Goal: Task Accomplishment & Management: Use online tool/utility

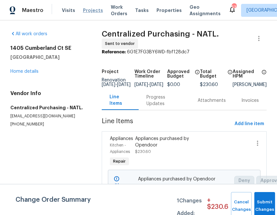
click at [86, 9] on span "Projects" at bounding box center [93, 10] width 20 height 6
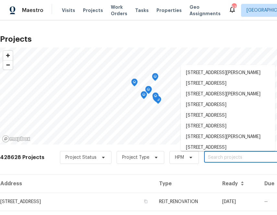
click at [228, 156] on input "text" at bounding box center [241, 158] width 74 height 10
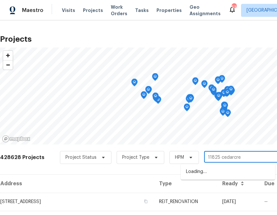
type input "11825 cedarcree"
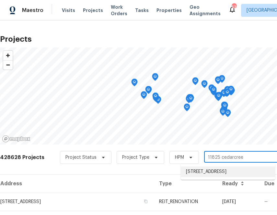
click at [228, 170] on li "11825 Cedarcreek Dr, Cincinnati, OH 45240" at bounding box center [228, 172] width 94 height 11
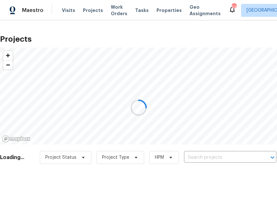
type input "11825 Cedarcreek Dr, Cincinnati, OH 45240"
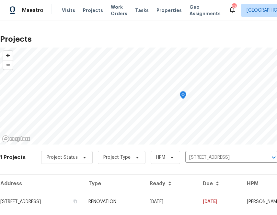
scroll to position [17, 0]
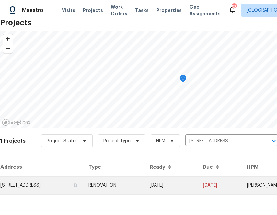
click at [74, 184] on td "11825 Cedarcreek Dr, Cincinnati, OH 45240" at bounding box center [41, 186] width 83 height 18
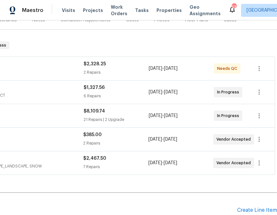
scroll to position [88, 0]
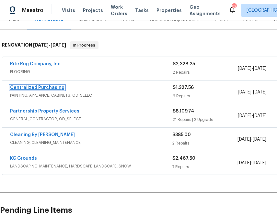
click at [47, 88] on link "Centralized Purchasing" at bounding box center [37, 88] width 54 height 5
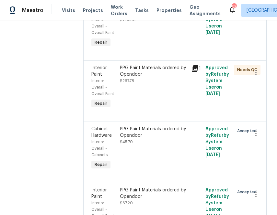
scroll to position [307, 0]
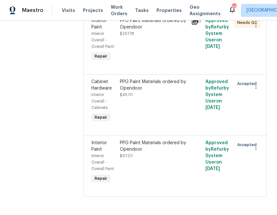
click at [152, 146] on div "PPG Paint Materials ordered by Opendoor" at bounding box center [153, 146] width 67 height 13
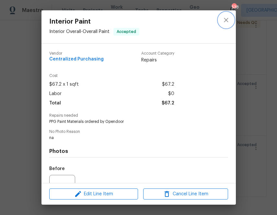
click at [225, 19] on icon "close" at bounding box center [226, 20] width 4 height 4
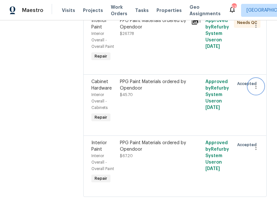
click at [257, 86] on icon "button" at bounding box center [256, 87] width 8 height 8
click at [254, 89] on li "Cancel" at bounding box center [259, 85] width 25 height 11
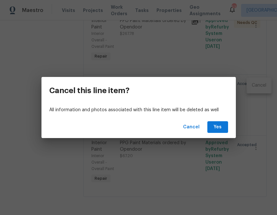
click at [212, 133] on div "Cancel Yes" at bounding box center [138, 127] width 194 height 22
click at [218, 131] on button "Yes" at bounding box center [217, 127] width 21 height 12
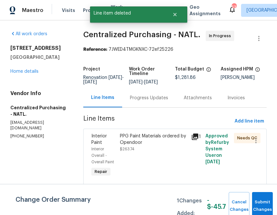
scroll to position [245, 0]
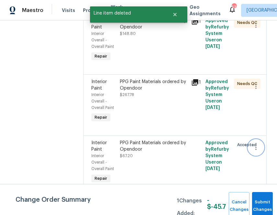
click at [255, 147] on icon "button" at bounding box center [256, 148] width 8 height 8
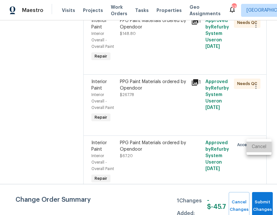
click at [247, 147] on li "Cancel" at bounding box center [259, 147] width 25 height 11
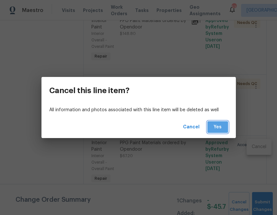
click at [214, 126] on span "Yes" at bounding box center [218, 127] width 10 height 8
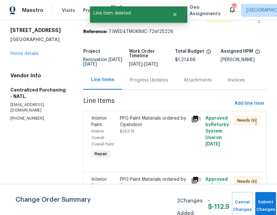
scroll to position [0, 0]
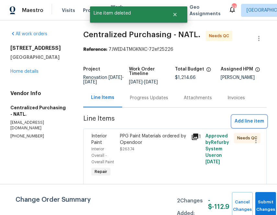
click at [239, 120] on button "Add line item" at bounding box center [249, 122] width 35 height 12
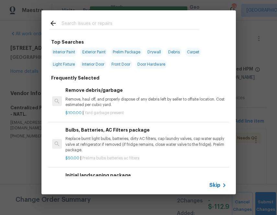
click at [159, 27] on input "text" at bounding box center [130, 24] width 137 height 10
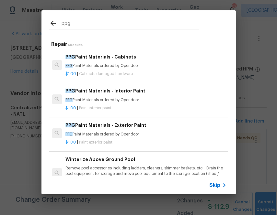
type input "ppg"
click at [102, 104] on div "$1.00 | Paint interior paint" at bounding box center [145, 107] width 161 height 8
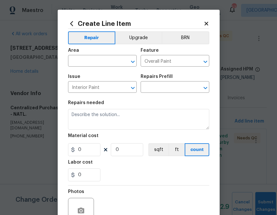
type input "PPG Paint Materials - Interior Paint $1.00"
type textarea "PPG Paint Materials ordered by Opendoor"
type input "1"
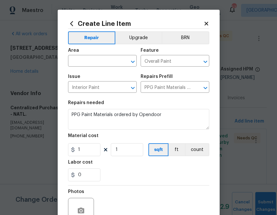
click at [96, 71] on span "Issue Interior Paint ​" at bounding box center [102, 84] width 69 height 26
click at [96, 65] on input "text" at bounding box center [93, 62] width 51 height 10
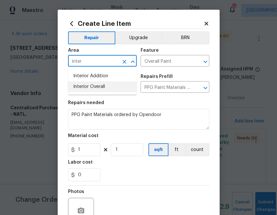
click at [90, 90] on li "Interior Overall" at bounding box center [102, 87] width 69 height 11
type input "Interior Overall"
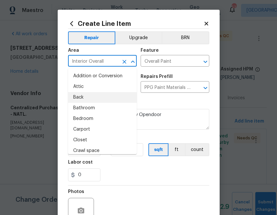
click at [147, 101] on section "Repairs needed PPG Paint Materials ordered by Opendoor Material cost 1 1 sqft f…" at bounding box center [138, 141] width 141 height 89
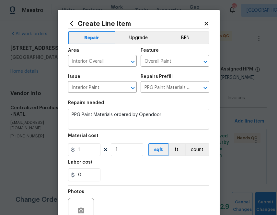
click at [87, 142] on div "Material cost" at bounding box center [138, 138] width 141 height 8
click at [86, 158] on section "Repairs needed PPG Paint Materials ordered by Opendoor Material cost 1 1 sqft f…" at bounding box center [138, 141] width 141 height 89
click at [86, 157] on section "Repairs needed PPG Paint Materials ordered by Opendoor Material cost 1 1 sqft f…" at bounding box center [138, 141] width 141 height 89
click at [86, 153] on input "1" at bounding box center [84, 150] width 32 height 13
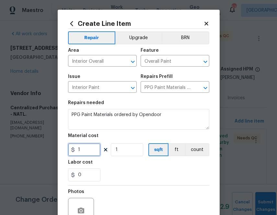
paste input "text"
click at [78, 151] on input "1" at bounding box center [84, 150] width 32 height 13
paste input "209.03"
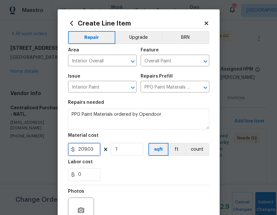
scroll to position [64, 0]
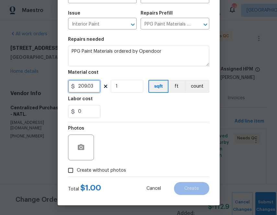
type input "209.03"
click at [115, 174] on span "Create without photos" at bounding box center [101, 170] width 49 height 7
click at [77, 174] on input "Create without photos" at bounding box center [70, 171] width 12 height 12
checkbox input "true"
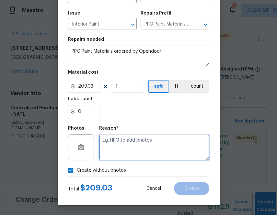
click at [129, 154] on textarea at bounding box center [154, 148] width 110 height 26
type textarea "na"
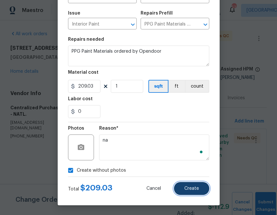
click at [198, 195] on button "Create" at bounding box center [191, 188] width 35 height 13
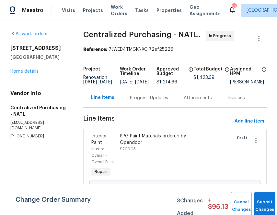
click at [258, 164] on div at bounding box center [253, 155] width 14 height 49
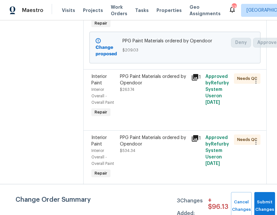
scroll to position [152, 0]
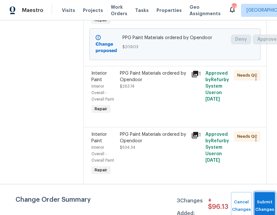
click at [259, 197] on button "Submit Changes" at bounding box center [264, 206] width 21 height 28
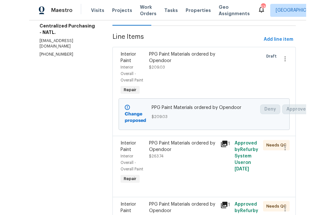
scroll to position [0, 0]
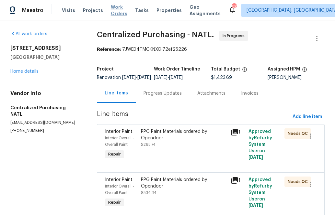
click at [111, 9] on span "Work Orders" at bounding box center [119, 10] width 17 height 13
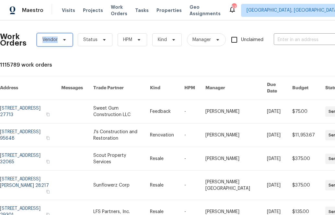
click at [57, 37] on span "Vendor" at bounding box center [55, 39] width 36 height 13
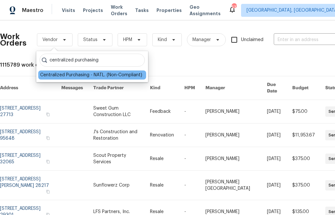
type input "centralized purchasing"
click at [67, 76] on div "Centralized Purchasing - NATL. (Non-Compliant)" at bounding box center [91, 75] width 102 height 6
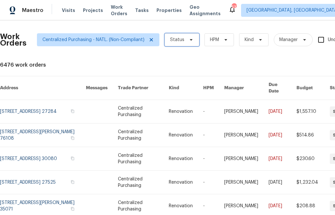
click at [194, 42] on span "Status" at bounding box center [182, 39] width 35 height 13
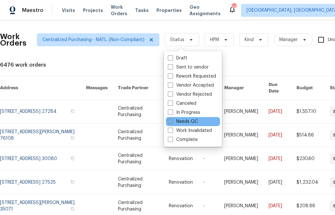
click at [187, 119] on label "Needs QC" at bounding box center [183, 122] width 30 height 6
click at [172, 119] on input "Needs QC" at bounding box center [170, 121] width 4 height 4
checkbox input "true"
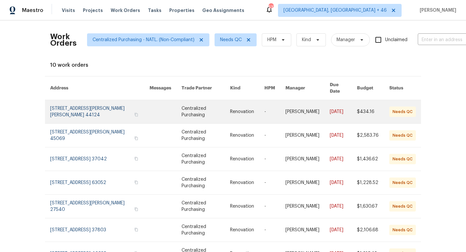
click at [88, 104] on link at bounding box center [99, 111] width 99 height 23
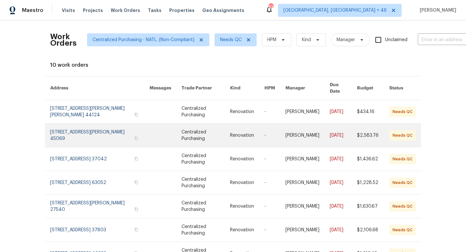
click at [97, 133] on link at bounding box center [99, 135] width 99 height 23
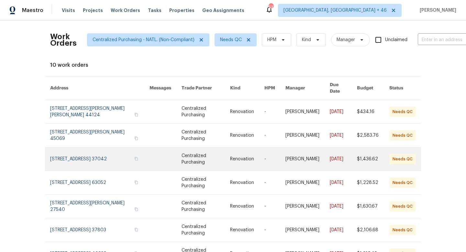
click at [89, 152] on link at bounding box center [99, 158] width 99 height 23
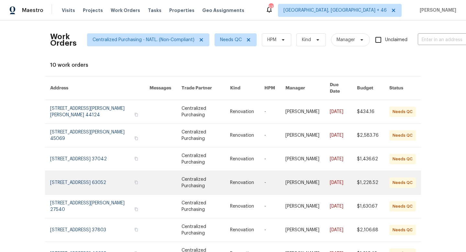
click at [71, 178] on link at bounding box center [99, 182] width 99 height 23
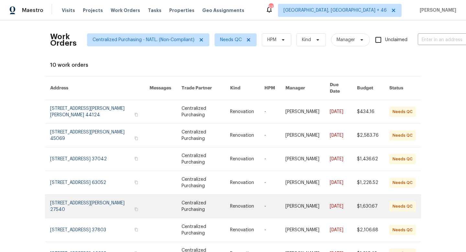
click at [106, 199] on link at bounding box center [99, 206] width 99 height 23
click at [92, 196] on link at bounding box center [99, 206] width 99 height 23
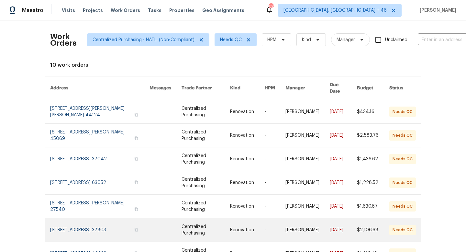
click at [89, 215] on link at bounding box center [99, 229] width 99 height 23
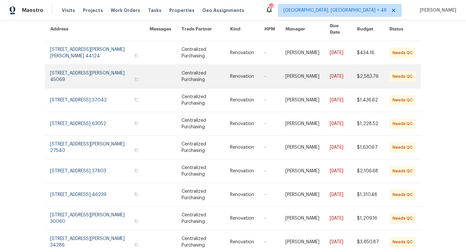
scroll to position [85, 0]
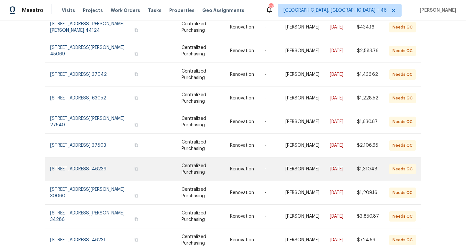
click at [97, 160] on link at bounding box center [99, 168] width 99 height 23
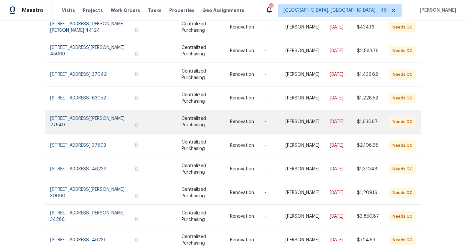
scroll to position [100, 0]
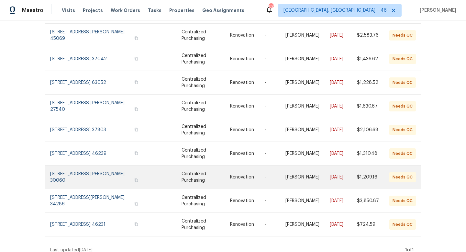
click at [79, 166] on link at bounding box center [99, 177] width 99 height 23
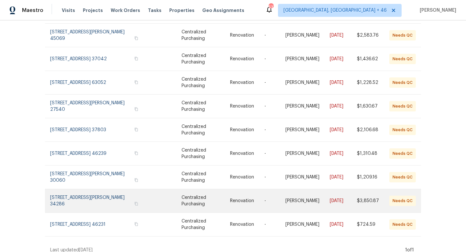
click at [82, 191] on link at bounding box center [99, 200] width 99 height 23
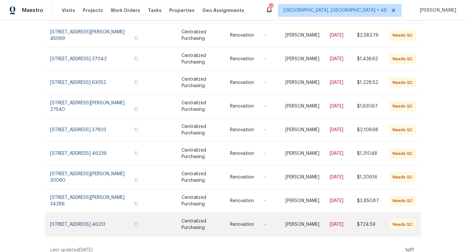
click at [80, 213] on link at bounding box center [99, 224] width 99 height 23
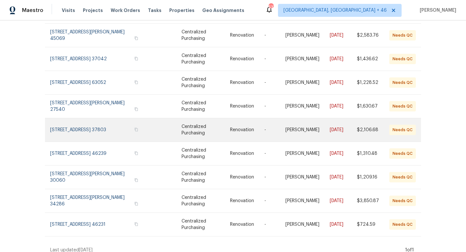
scroll to position [0, 0]
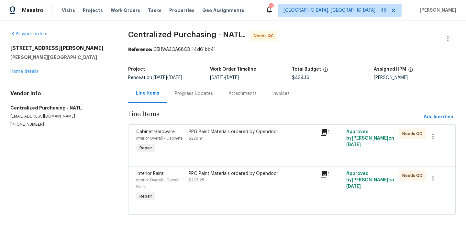
click at [234, 146] on div "PPG Paint Materials ordered by Opendoor $228.91" at bounding box center [253, 142] width 132 height 30
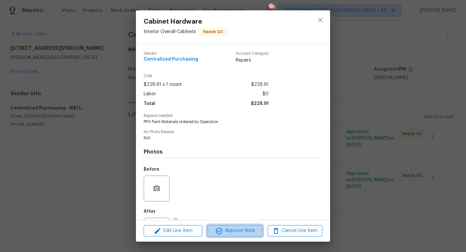
click at [230, 228] on span "Approve Work" at bounding box center [235, 231] width 51 height 8
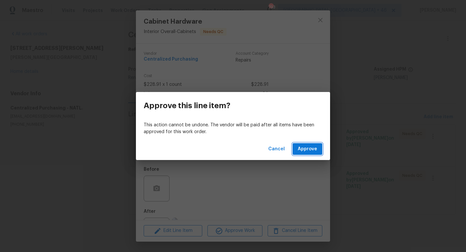
click at [306, 144] on button "Approve" at bounding box center [308, 149] width 30 height 12
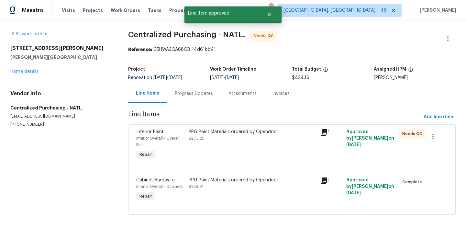
click at [239, 137] on div "PPG Paint Materials ordered by Opendoor $205.25" at bounding box center [253, 135] width 128 height 13
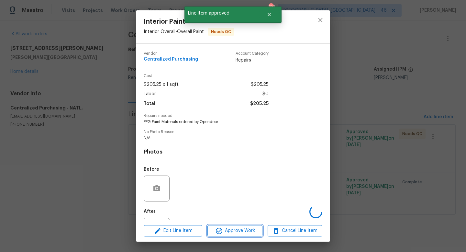
click at [230, 233] on span "Approve Work" at bounding box center [235, 231] width 51 height 8
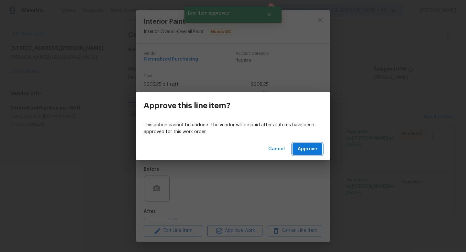
click at [309, 148] on span "Approve" at bounding box center [307, 149] width 19 height 8
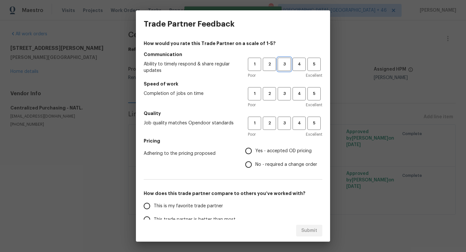
click at [282, 67] on span "3" at bounding box center [285, 64] width 12 height 7
click at [282, 97] on span "3" at bounding box center [285, 93] width 12 height 7
click at [282, 119] on button "3" at bounding box center [284, 123] width 13 height 13
click at [270, 152] on span "Yes - accepted OD pricing" at bounding box center [284, 151] width 56 height 7
click at [256, 152] on input "Yes - accepted OD pricing" at bounding box center [249, 151] width 14 height 14
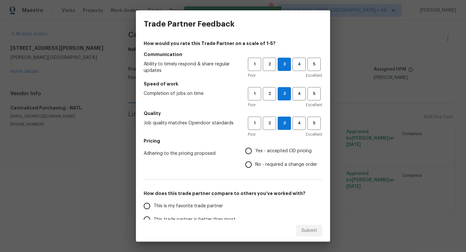
radio input "true"
click at [196, 206] on span "This is my favorite trade partner" at bounding box center [188, 206] width 69 height 7
click at [154, 206] on input "This is my favorite trade partner" at bounding box center [147, 206] width 14 height 14
click at [305, 236] on button "Submit" at bounding box center [309, 231] width 26 height 12
radio input "true"
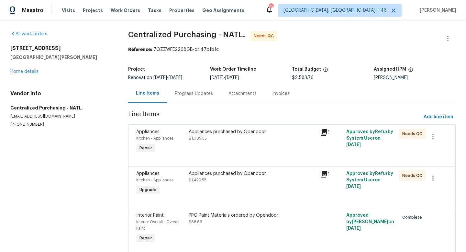
click at [204, 154] on div "Appliances purchased by Opendoor $1,085.55" at bounding box center [253, 142] width 132 height 30
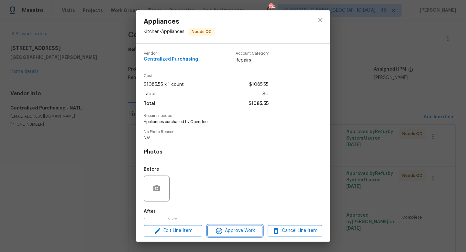
click at [227, 229] on span "Approve Work" at bounding box center [235, 231] width 51 height 8
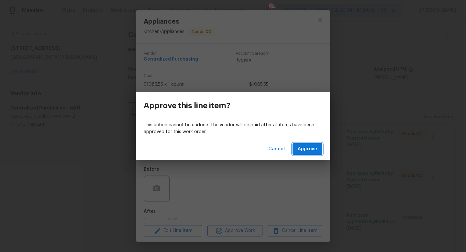
click at [310, 149] on span "Approve" at bounding box center [307, 149] width 19 height 8
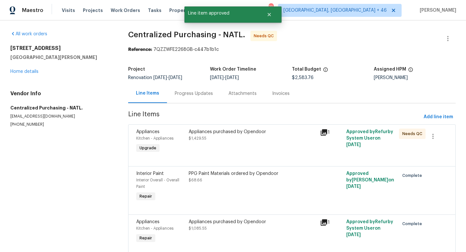
click at [253, 136] on div "Appliances purchased by Opendoor $1,429.55" at bounding box center [253, 135] width 128 height 13
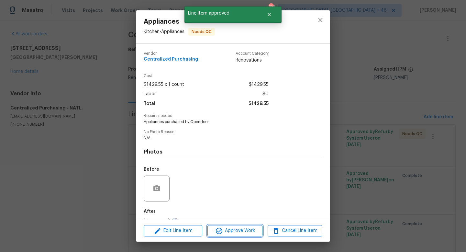
click at [230, 236] on button "Approve Work" at bounding box center [235, 230] width 55 height 11
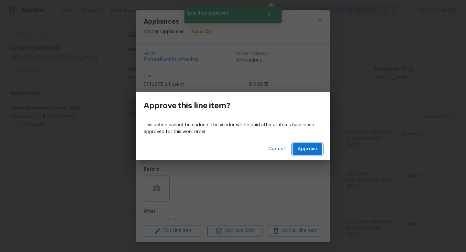
click at [300, 151] on span "Approve" at bounding box center [307, 149] width 19 height 8
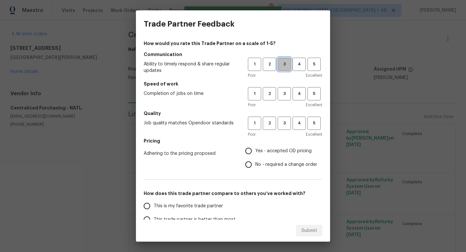
click at [288, 65] on span "3" at bounding box center [285, 64] width 12 height 7
click at [286, 95] on span "3" at bounding box center [285, 93] width 12 height 7
click at [286, 116] on h5 "Quality" at bounding box center [233, 113] width 179 height 6
click at [286, 120] on span "3" at bounding box center [285, 123] width 12 height 7
click at [263, 153] on span "Yes - accepted OD pricing" at bounding box center [284, 151] width 56 height 7
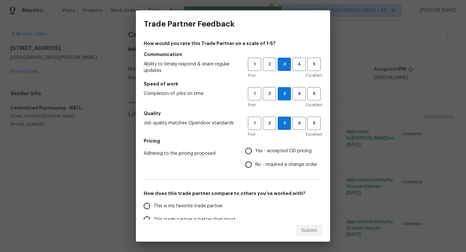
click at [256, 153] on input "Yes - accepted OD pricing" at bounding box center [249, 151] width 14 height 14
radio input "true"
click at [182, 207] on span "This is my favorite trade partner" at bounding box center [188, 206] width 69 height 7
click at [154, 207] on input "This is my favorite trade partner" at bounding box center [147, 206] width 14 height 14
click at [301, 229] on button "Submit" at bounding box center [309, 231] width 26 height 12
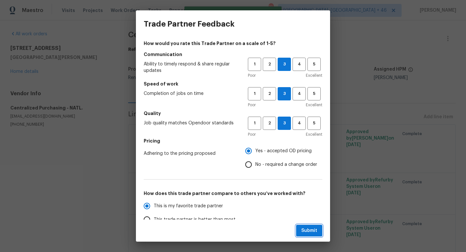
radio input "true"
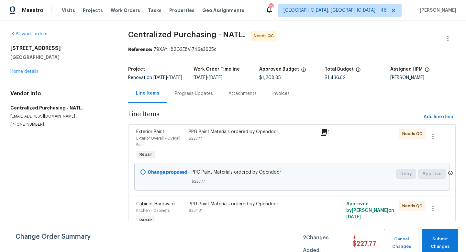
click at [234, 140] on div "PPG Paint Materials ordered by Opendoor $227.77" at bounding box center [253, 135] width 128 height 13
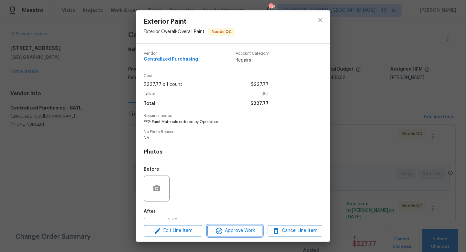
click at [221, 226] on button "Approve Work" at bounding box center [235, 230] width 55 height 11
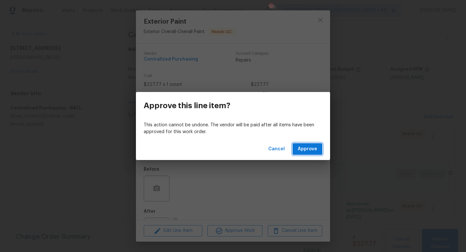
click at [311, 148] on span "Approve" at bounding box center [307, 149] width 19 height 8
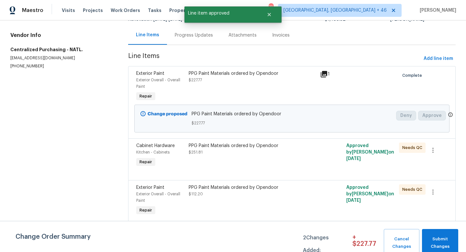
scroll to position [63, 0]
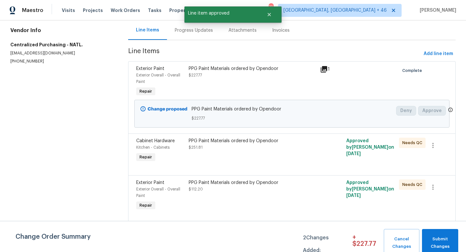
click at [221, 143] on div "PPG Paint Materials ordered by Opendoor" at bounding box center [253, 141] width 128 height 6
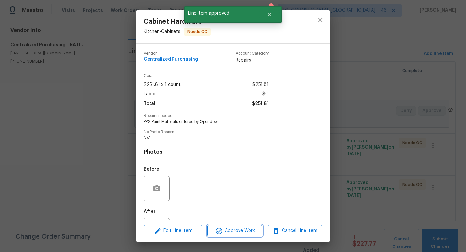
click at [226, 231] on span "Approve Work" at bounding box center [235, 231] width 51 height 8
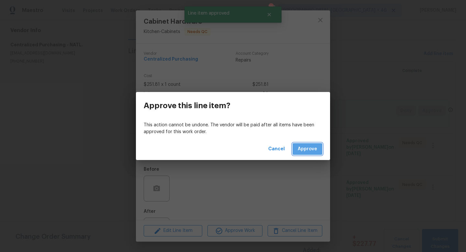
click at [308, 147] on span "Approve" at bounding box center [307, 149] width 19 height 8
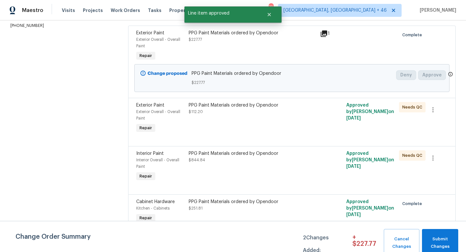
scroll to position [100, 0]
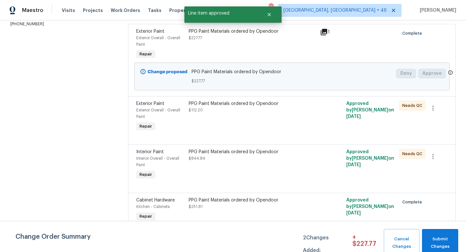
click at [253, 125] on div "PPG Paint Materials ordered by Opendoor $112.20" at bounding box center [253, 116] width 132 height 36
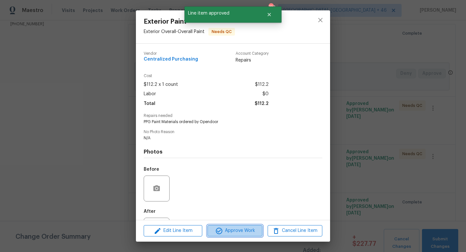
click at [235, 233] on span "Approve Work" at bounding box center [235, 231] width 51 height 8
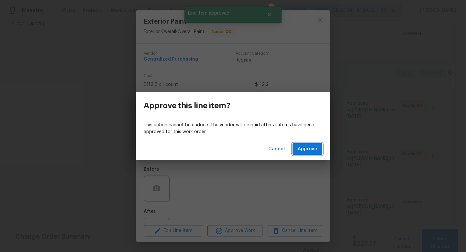
click at [306, 150] on span "Approve" at bounding box center [307, 149] width 19 height 8
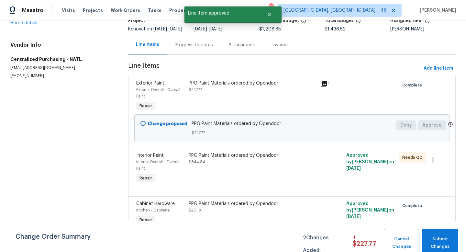
scroll to position [107, 0]
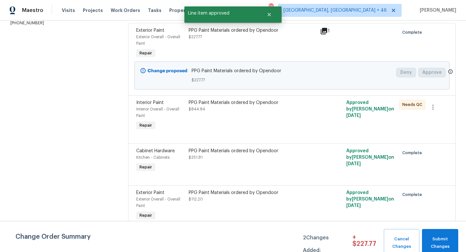
click at [262, 113] on div "PPG Paint Materials ordered by Opendoor $844.84" at bounding box center [253, 116] width 132 height 36
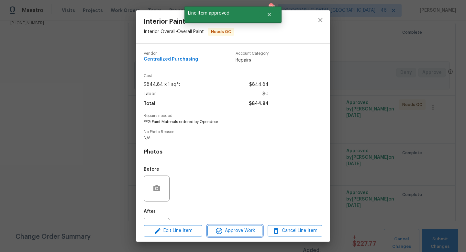
click at [241, 229] on span "Approve Work" at bounding box center [235, 231] width 51 height 8
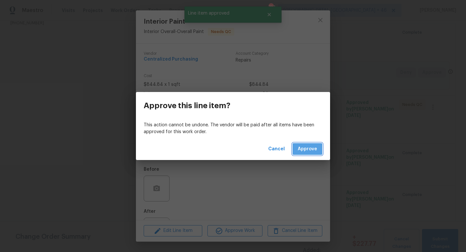
click at [315, 144] on button "Approve" at bounding box center [308, 149] width 30 height 12
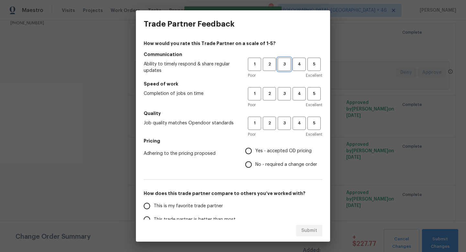
click at [282, 68] on button "3" at bounding box center [284, 64] width 13 height 13
click at [282, 90] on button "3" at bounding box center [284, 93] width 13 height 13
click at [282, 123] on span "3" at bounding box center [285, 123] width 12 height 7
click at [281, 142] on h5 "Pricing" at bounding box center [233, 141] width 179 height 6
click at [272, 154] on span "Yes - accepted OD pricing" at bounding box center [284, 151] width 56 height 7
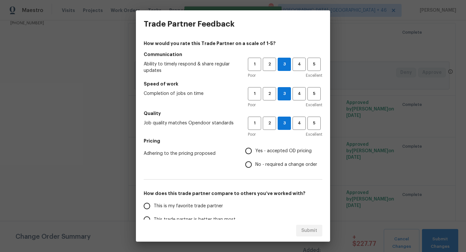
click at [256, 154] on input "Yes - accepted OD pricing" at bounding box center [249, 151] width 14 height 14
radio input "true"
click at [186, 204] on span "This is my favorite trade partner" at bounding box center [188, 206] width 69 height 7
click at [154, 204] on input "This is my favorite trade partner" at bounding box center [147, 206] width 14 height 14
click at [314, 230] on span "Submit" at bounding box center [310, 231] width 16 height 8
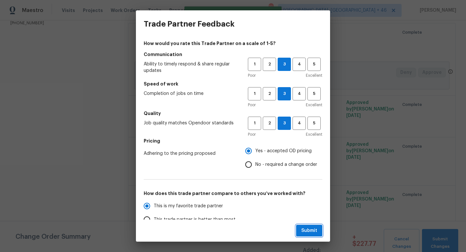
radio input "true"
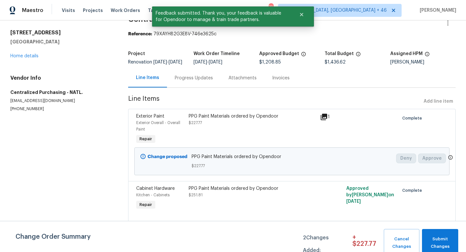
scroll to position [0, 0]
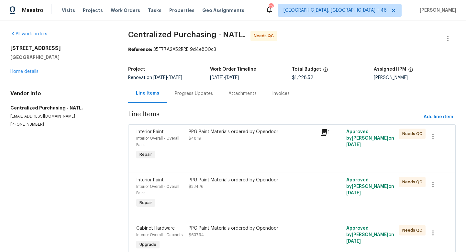
click at [229, 140] on div "PPG Paint Materials ordered by Opendoor $48.19" at bounding box center [253, 135] width 128 height 13
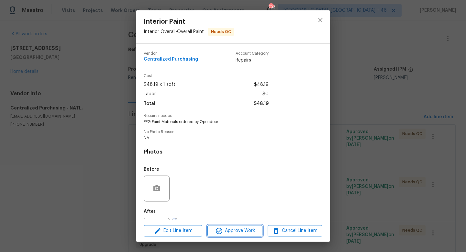
click at [225, 229] on span "Approve Work" at bounding box center [235, 231] width 51 height 8
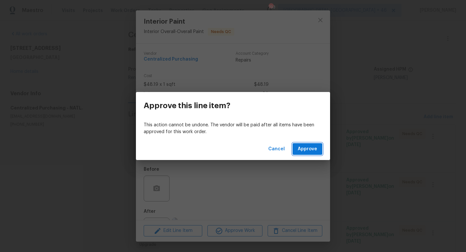
click at [302, 145] on span "Approve" at bounding box center [307, 149] width 19 height 8
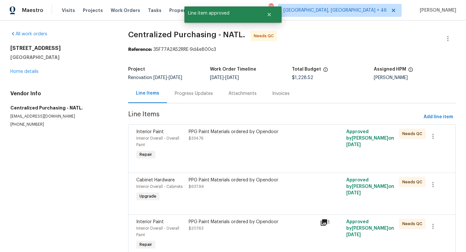
click at [237, 134] on div "PPG Paint Materials ordered by Opendoor" at bounding box center [253, 132] width 128 height 6
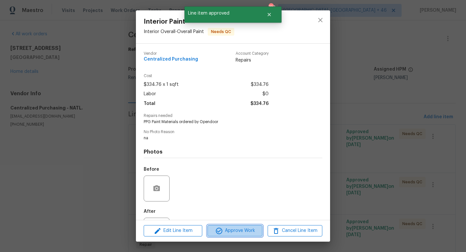
click at [236, 232] on span "Approve Work" at bounding box center [235, 231] width 51 height 8
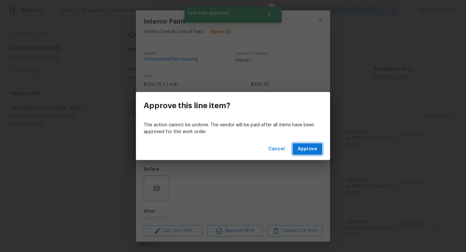
click at [311, 143] on button "Approve" at bounding box center [308, 149] width 30 height 12
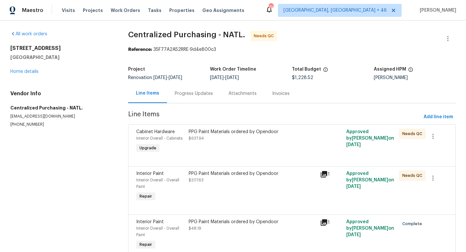
click at [251, 141] on div "PPG Paint Materials ordered by Opendoor $637.94" at bounding box center [253, 135] width 128 height 13
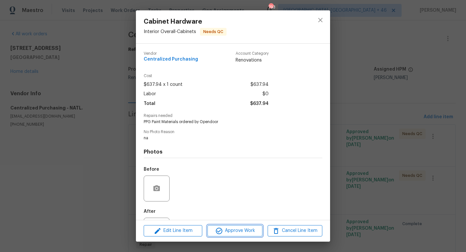
click at [236, 232] on span "Approve Work" at bounding box center [235, 231] width 51 height 8
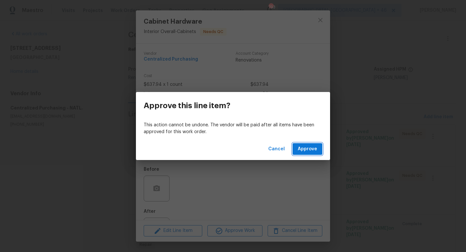
click at [300, 151] on span "Approve" at bounding box center [307, 149] width 19 height 8
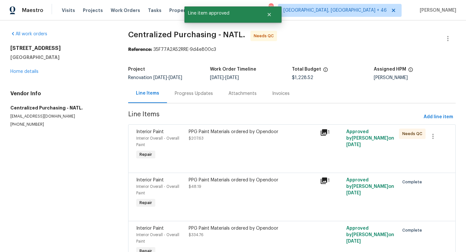
click at [273, 151] on div "PPG Paint Materials ordered by Opendoor $207.63" at bounding box center [253, 145] width 132 height 36
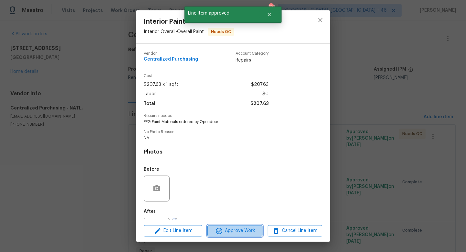
click at [252, 228] on span "Approve Work" at bounding box center [235, 231] width 51 height 8
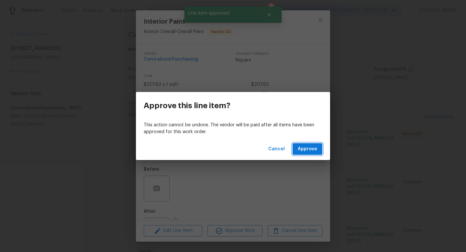
click at [304, 151] on span "Approve" at bounding box center [307, 149] width 19 height 8
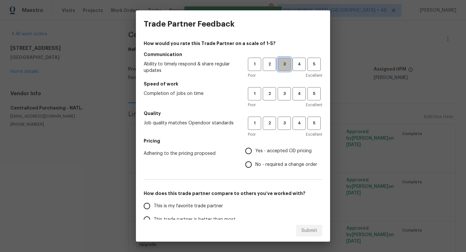
click at [283, 66] on span "3" at bounding box center [285, 64] width 12 height 7
click at [283, 91] on span "3" at bounding box center [285, 93] width 12 height 7
click at [283, 127] on span "3" at bounding box center [285, 123] width 12 height 7
click at [268, 148] on span "Yes - accepted OD pricing" at bounding box center [284, 151] width 56 height 7
click at [256, 147] on input "Yes - accepted OD pricing" at bounding box center [249, 151] width 14 height 14
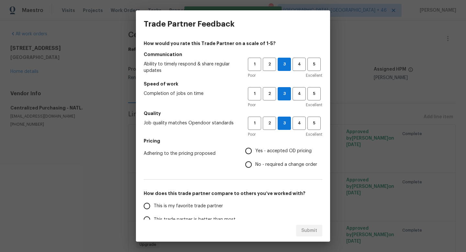
radio input "true"
click at [180, 208] on span "This is my favorite trade partner" at bounding box center [188, 206] width 69 height 7
click at [154, 208] on input "This is my favorite trade partner" at bounding box center [147, 206] width 14 height 14
click at [318, 230] on button "Submit" at bounding box center [309, 231] width 26 height 12
radio input "true"
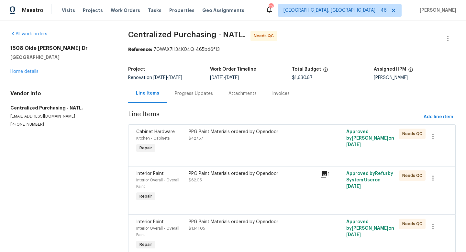
click at [214, 132] on div "PPG Paint Materials ordered by Opendoor" at bounding box center [253, 132] width 128 height 6
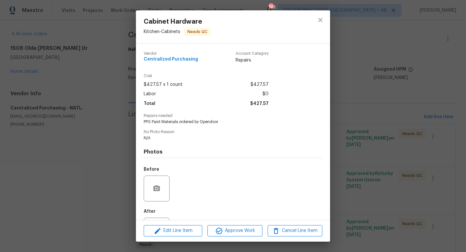
click at [223, 237] on div "Edit Line Item Approve Work Cancel Line Item" at bounding box center [233, 231] width 194 height 22
click at [224, 231] on span "Approve Work" at bounding box center [235, 231] width 51 height 8
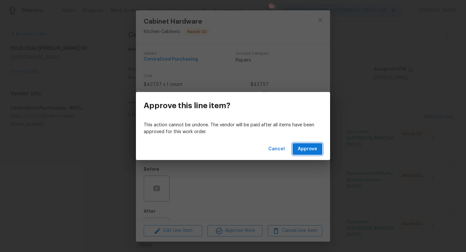
click at [309, 146] on span "Approve" at bounding box center [307, 149] width 19 height 8
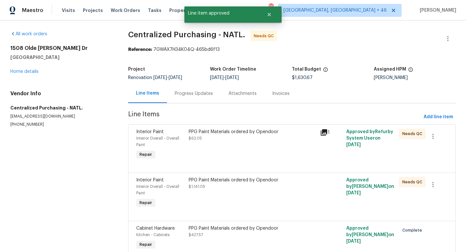
click at [241, 146] on div "PPG Paint Materials ordered by Opendoor $62.05" at bounding box center [253, 145] width 132 height 36
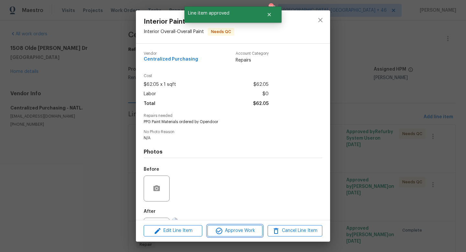
click at [235, 227] on span "Approve Work" at bounding box center [235, 231] width 51 height 8
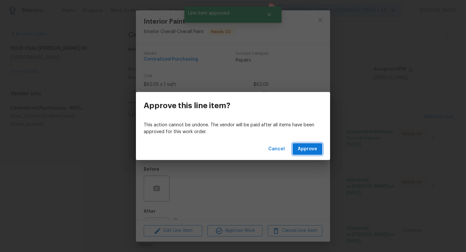
click at [301, 144] on button "Approve" at bounding box center [308, 149] width 30 height 12
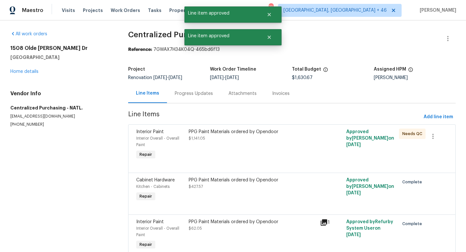
click at [248, 142] on div "PPG Paint Materials ordered by Opendoor $1,141.05" at bounding box center [253, 145] width 132 height 36
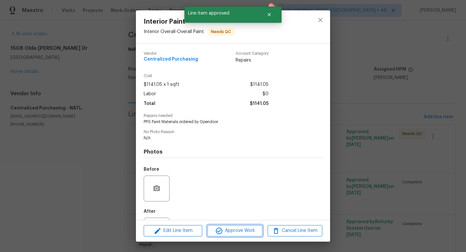
click at [238, 232] on span "Approve Work" at bounding box center [235, 231] width 51 height 8
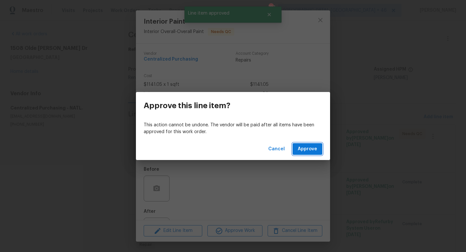
click at [303, 152] on span "Approve" at bounding box center [307, 149] width 19 height 8
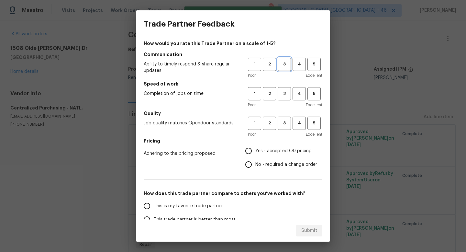
click at [288, 61] on span "3" at bounding box center [285, 64] width 12 height 7
click at [288, 102] on div "Poor Excellent" at bounding box center [285, 105] width 75 height 6
click at [287, 99] on button "3" at bounding box center [284, 93] width 13 height 13
click at [287, 122] on span "3" at bounding box center [285, 123] width 12 height 7
click at [276, 151] on span "Yes - accepted OD pricing" at bounding box center [284, 151] width 56 height 7
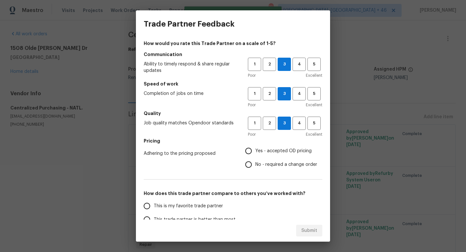
click at [256, 151] on input "Yes - accepted OD pricing" at bounding box center [249, 151] width 14 height 14
radio input "true"
click at [213, 204] on span "This is my favorite trade partner" at bounding box center [188, 206] width 69 height 7
click at [154, 204] on input "This is my favorite trade partner" at bounding box center [147, 206] width 14 height 14
click at [313, 227] on span "Submit" at bounding box center [310, 231] width 16 height 8
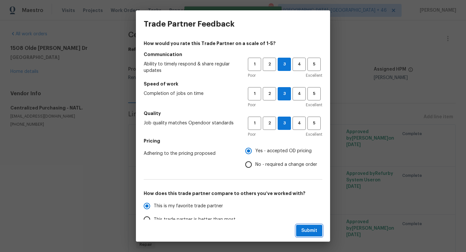
radio input "true"
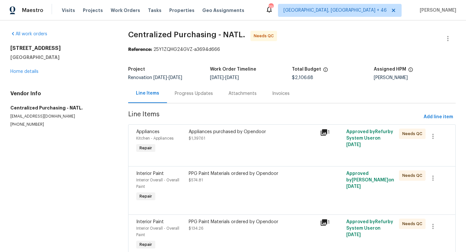
click at [199, 140] on span "$1,397.61" at bounding box center [197, 138] width 17 height 4
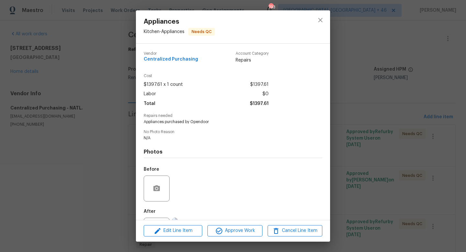
click at [233, 225] on div "Edit Line Item Approve Work Cancel Line Item" at bounding box center [233, 231] width 194 height 22
click at [233, 232] on span "Approve Work" at bounding box center [235, 231] width 51 height 8
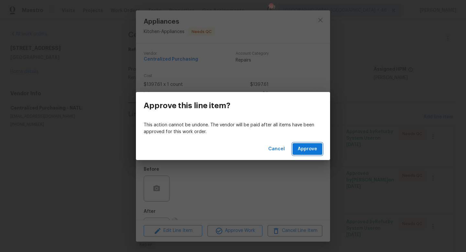
click at [303, 146] on span "Approve" at bounding box center [307, 149] width 19 height 8
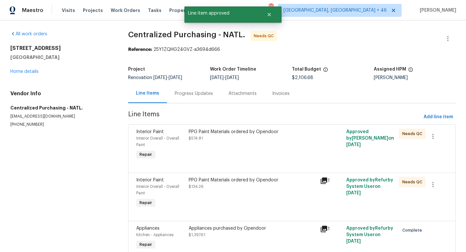
click at [256, 138] on div "PPG Paint Materials ordered by Opendoor $574.81" at bounding box center [253, 135] width 128 height 13
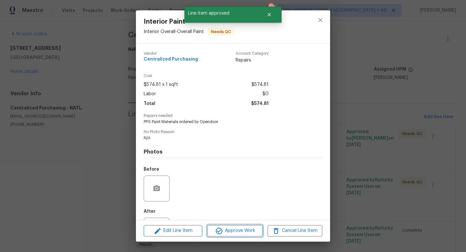
click at [240, 230] on span "Approve Work" at bounding box center [235, 231] width 51 height 8
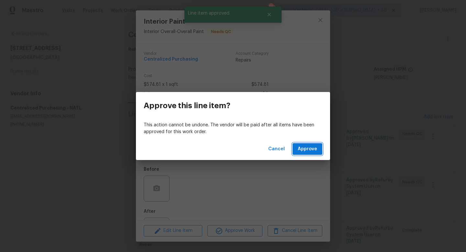
click at [306, 149] on span "Approve" at bounding box center [307, 149] width 19 height 8
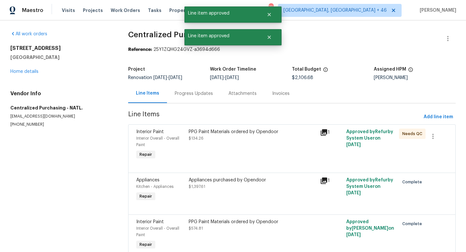
click at [258, 146] on div "PPG Paint Materials ordered by Opendoor $134.26" at bounding box center [253, 145] width 132 height 36
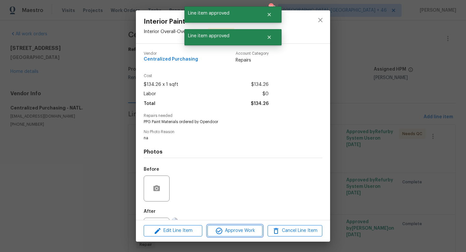
click at [236, 226] on button "Approve Work" at bounding box center [235, 230] width 55 height 11
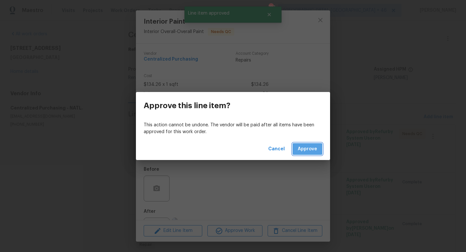
click at [307, 151] on span "Approve" at bounding box center [307, 149] width 19 height 8
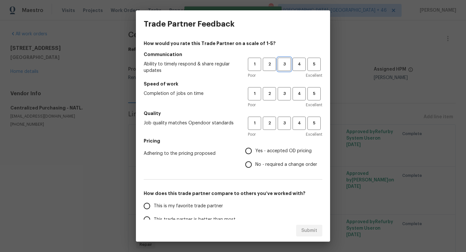
drag, startPoint x: 282, startPoint y: 65, endPoint x: 282, endPoint y: 81, distance: 15.5
click at [282, 65] on span "3" at bounding box center [285, 64] width 12 height 7
click at [282, 96] on span "3" at bounding box center [285, 93] width 12 height 7
click at [282, 124] on span "3" at bounding box center [285, 123] width 12 height 7
click at [282, 150] on span "Yes - accepted OD pricing" at bounding box center [284, 151] width 56 height 7
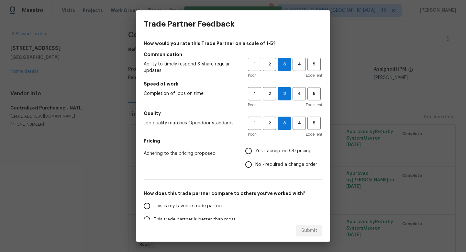
click at [256, 150] on input "Yes - accepted OD pricing" at bounding box center [249, 151] width 14 height 14
radio input "true"
click at [202, 215] on label "This trade partner is better than most" at bounding box center [191, 220] width 102 height 14
click at [154, 215] on input "This trade partner is better than most" at bounding box center [147, 220] width 14 height 14
radio input "false"
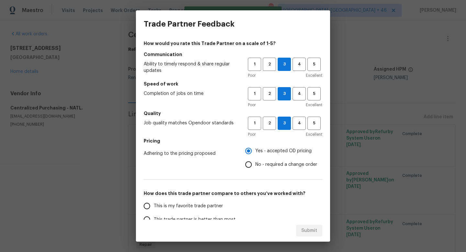
scroll to position [7, 0]
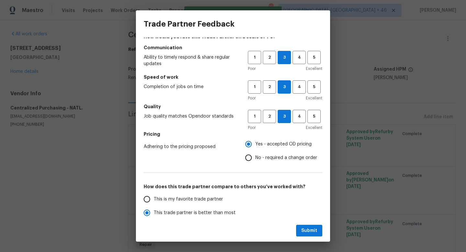
click at [204, 199] on span "This is my favorite trade partner" at bounding box center [188, 199] width 69 height 7
click at [154, 199] on input "This is my favorite trade partner" at bounding box center [147, 199] width 14 height 14
click at [312, 227] on span "Submit" at bounding box center [310, 231] width 16 height 8
radio input "true"
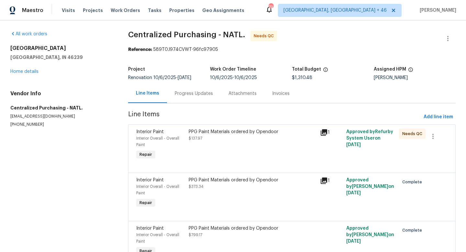
click at [217, 123] on span "Line Items" at bounding box center [274, 117] width 293 height 12
click at [217, 126] on div "Interior Paint Interior Overall - Overall Paint Repair PPG Paint Materials orde…" at bounding box center [292, 148] width 328 height 48
click at [223, 142] on div "PPG Paint Materials ordered by Opendoor $137.97" at bounding box center [253, 135] width 128 height 13
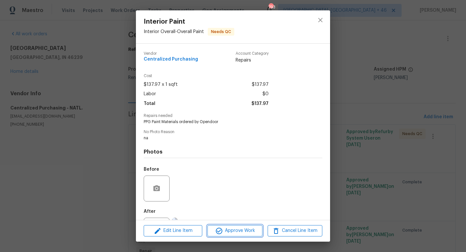
click at [226, 232] on span "Approve Work" at bounding box center [235, 231] width 51 height 8
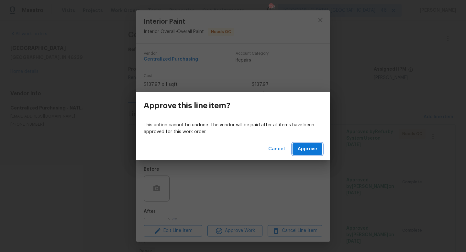
click at [314, 147] on span "Approve" at bounding box center [307, 149] width 19 height 8
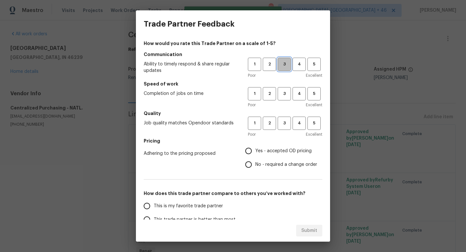
click at [283, 68] on button "3" at bounding box center [284, 64] width 13 height 13
click at [283, 93] on span "3" at bounding box center [285, 93] width 12 height 7
click at [284, 118] on button "3" at bounding box center [284, 123] width 13 height 13
click at [276, 148] on span "Yes - accepted OD pricing" at bounding box center [284, 151] width 56 height 7
click at [256, 148] on input "Yes - accepted OD pricing" at bounding box center [249, 151] width 14 height 14
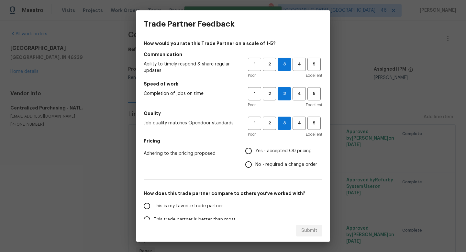
radio input "true"
click at [202, 207] on span "This is my favorite trade partner" at bounding box center [188, 206] width 69 height 7
click at [154, 207] on input "This is my favorite trade partner" at bounding box center [147, 206] width 14 height 14
click at [309, 225] on button "Submit" at bounding box center [309, 231] width 26 height 12
radio input "true"
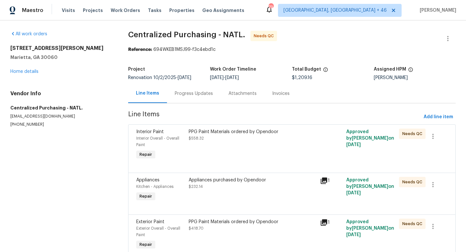
click at [223, 138] on div "PPG Paint Materials ordered by Opendoor $558.32" at bounding box center [253, 135] width 128 height 13
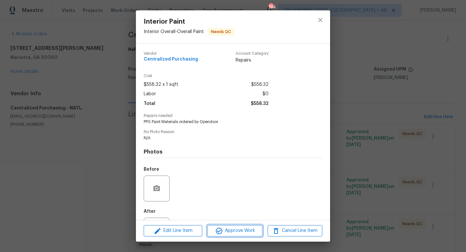
click at [223, 233] on icon "button" at bounding box center [219, 231] width 8 height 8
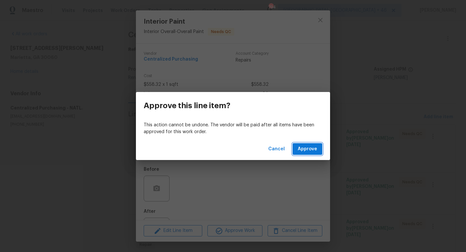
click at [315, 147] on span "Approve" at bounding box center [307, 149] width 19 height 8
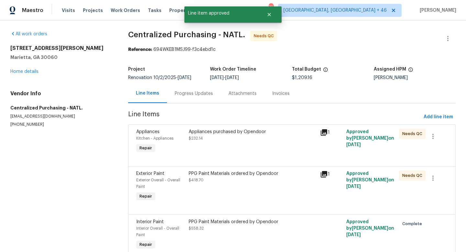
click at [248, 144] on div "Appliances purchased by Opendoor $232.14" at bounding box center [253, 142] width 132 height 30
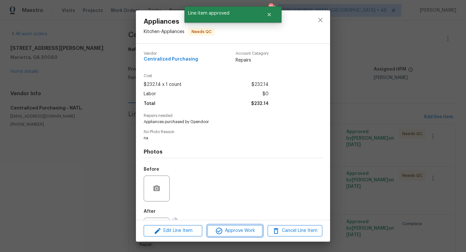
click at [244, 226] on button "Approve Work" at bounding box center [235, 230] width 55 height 11
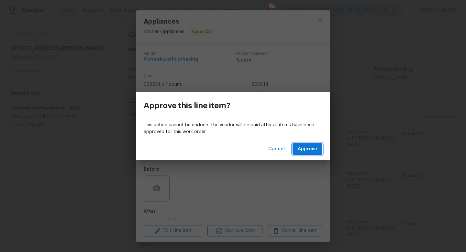
click at [311, 143] on button "Approve" at bounding box center [308, 149] width 30 height 12
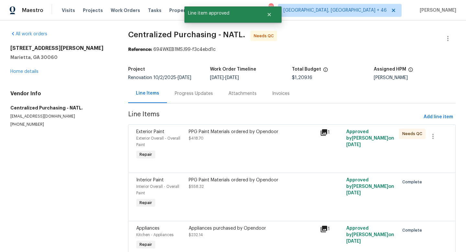
click at [226, 128] on div "PPG Paint Materials ordered by Opendoor $418.70" at bounding box center [253, 145] width 132 height 36
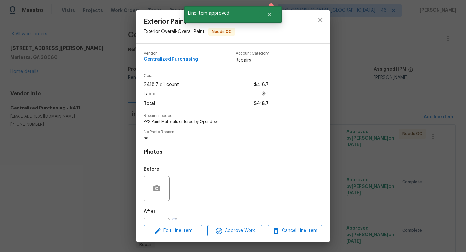
click at [222, 241] on div "Edit Line Item Approve Work Cancel Line Item" at bounding box center [233, 231] width 194 height 22
click at [224, 230] on span "Approve Work" at bounding box center [235, 231] width 51 height 8
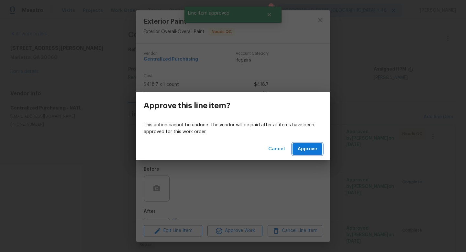
click at [309, 149] on span "Approve" at bounding box center [307, 149] width 19 height 8
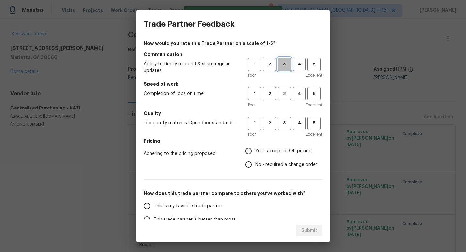
click at [285, 63] on span "3" at bounding box center [285, 64] width 12 height 7
click at [285, 89] on button "3" at bounding box center [284, 93] width 13 height 13
drag, startPoint x: 285, startPoint y: 113, endPoint x: 285, endPoint y: 118, distance: 4.2
click at [285, 113] on h5 "Quality" at bounding box center [233, 113] width 179 height 6
click at [285, 120] on span "3" at bounding box center [285, 123] width 12 height 7
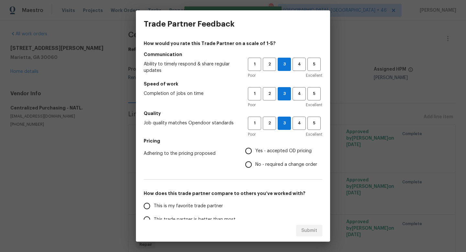
click at [269, 148] on span "Yes - accepted OD pricing" at bounding box center [284, 151] width 56 height 7
click at [256, 148] on input "Yes - accepted OD pricing" at bounding box center [249, 151] width 14 height 14
radio input "true"
click at [211, 203] on span "This is my favorite trade partner" at bounding box center [188, 206] width 69 height 7
click at [154, 203] on input "This is my favorite trade partner" at bounding box center [147, 206] width 14 height 14
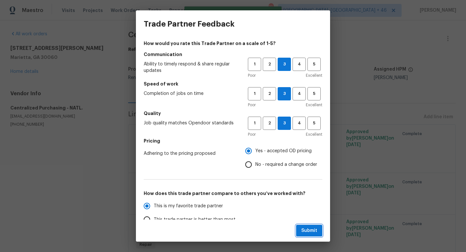
click at [306, 232] on span "Submit" at bounding box center [310, 231] width 16 height 8
radio input "true"
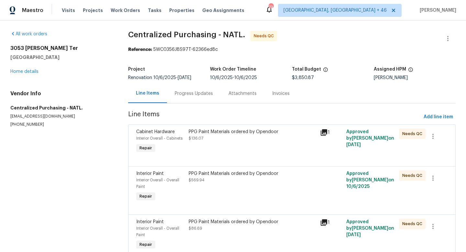
click at [218, 142] on div "PPG Paint Materials ordered by Opendoor $136.07" at bounding box center [253, 142] width 132 height 30
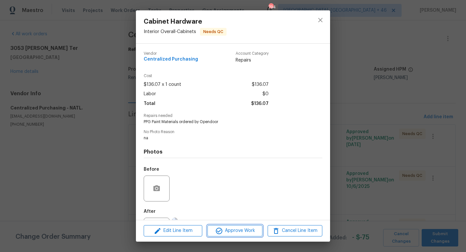
click at [229, 228] on span "Approve Work" at bounding box center [235, 231] width 51 height 8
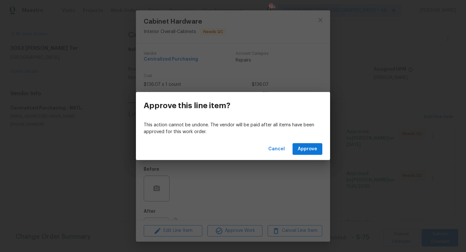
click at [316, 155] on div "Cancel Approve" at bounding box center [233, 149] width 194 height 22
click at [316, 150] on span "Approve" at bounding box center [307, 149] width 19 height 8
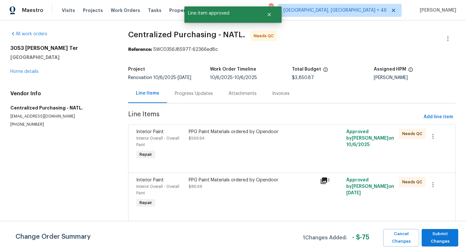
click at [246, 139] on div "PPG Paint Materials ordered by Opendoor $569.94" at bounding box center [253, 135] width 128 height 13
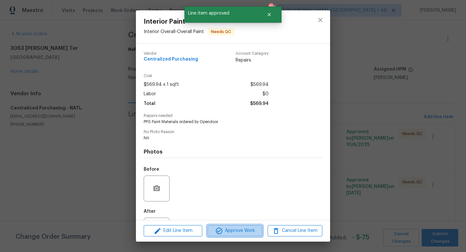
click at [239, 226] on button "Approve Work" at bounding box center [235, 230] width 55 height 11
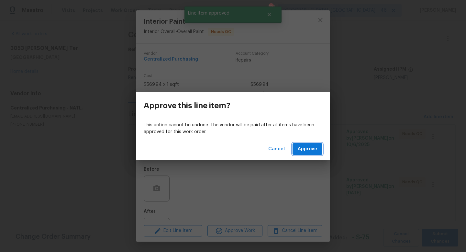
click at [304, 153] on span "Approve" at bounding box center [307, 149] width 19 height 8
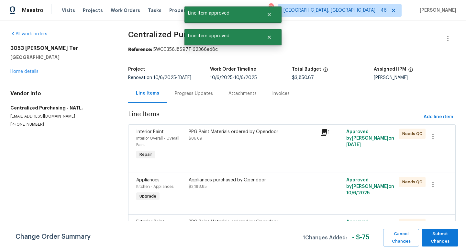
click at [244, 130] on div "PPG Paint Materials ordered by Opendoor" at bounding box center [253, 132] width 128 height 6
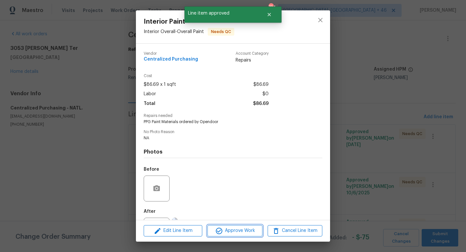
click at [231, 234] on span "Approve Work" at bounding box center [235, 231] width 51 height 8
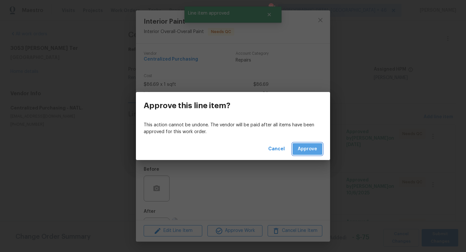
click at [306, 143] on button "Approve" at bounding box center [308, 149] width 30 height 12
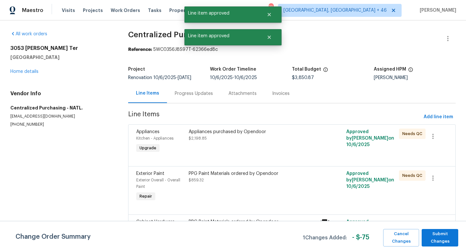
click at [252, 138] on div "Appliances purchased by Opendoor $2,198.85" at bounding box center [253, 135] width 128 height 13
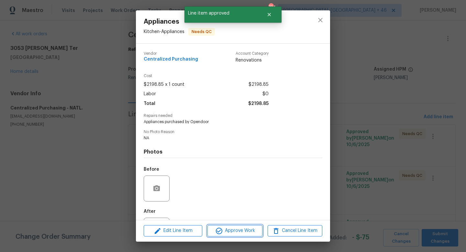
click at [232, 231] on span "Approve Work" at bounding box center [235, 231] width 51 height 8
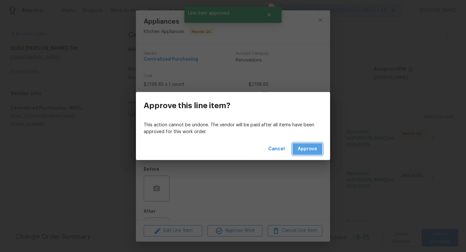
click at [304, 147] on span "Approve" at bounding box center [307, 149] width 19 height 8
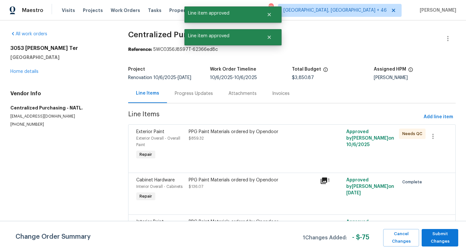
click at [245, 137] on div "PPG Paint Materials ordered by Opendoor $859.32" at bounding box center [253, 135] width 128 height 13
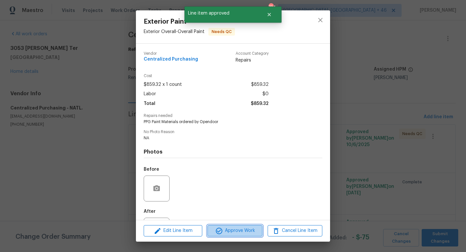
click at [229, 225] on button "Approve Work" at bounding box center [235, 230] width 55 height 11
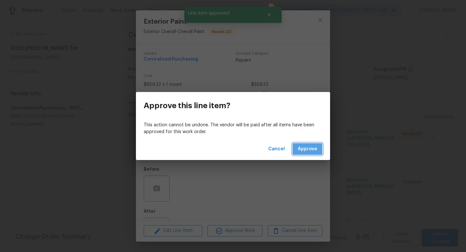
click at [305, 151] on span "Approve" at bounding box center [307, 149] width 19 height 8
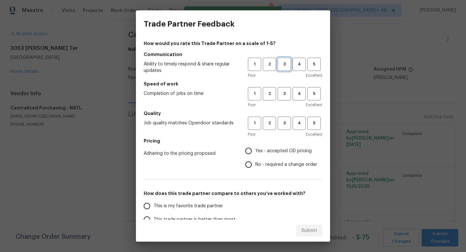
click at [285, 67] on span "3" at bounding box center [285, 64] width 12 height 7
click at [285, 112] on h5 "Quality" at bounding box center [233, 113] width 179 height 6
click at [283, 101] on div "1 2 3 4 5 Poor Excellent" at bounding box center [285, 97] width 75 height 21
click at [282, 95] on span "3" at bounding box center [285, 93] width 12 height 7
click at [283, 119] on button "3" at bounding box center [284, 123] width 13 height 13
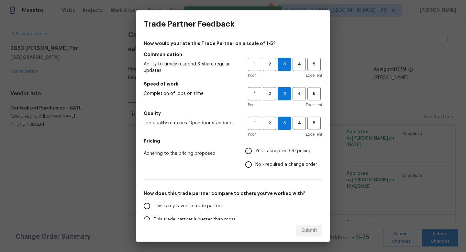
click at [283, 149] on span "Yes - accepted OD pricing" at bounding box center [284, 151] width 56 height 7
click at [256, 149] on input "Yes - accepted OD pricing" at bounding box center [249, 151] width 14 height 14
radio input "true"
click at [209, 204] on span "This is my favorite trade partner" at bounding box center [188, 206] width 69 height 7
click at [154, 204] on input "This is my favorite trade partner" at bounding box center [147, 206] width 14 height 14
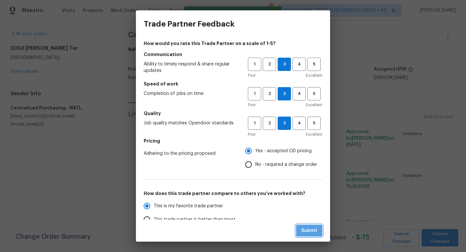
click at [313, 233] on span "Submit" at bounding box center [310, 231] width 16 height 8
radio input "true"
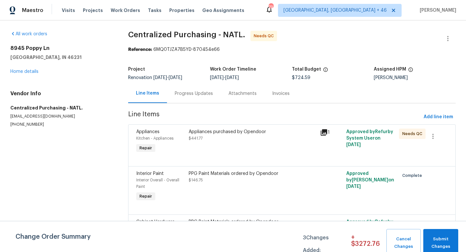
click at [206, 149] on div "Appliances purchased by Opendoor $441.77" at bounding box center [253, 142] width 132 height 30
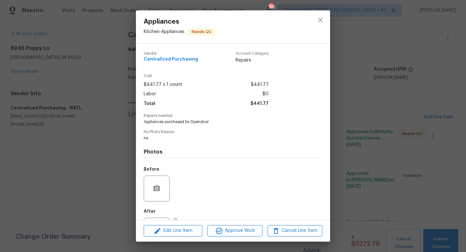
click at [241, 238] on div "Edit Line Item Approve Work Cancel Line Item" at bounding box center [233, 231] width 194 height 22
click at [241, 232] on span "Approve Work" at bounding box center [235, 231] width 51 height 8
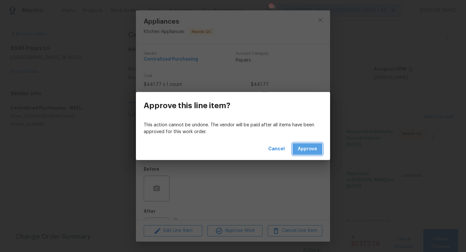
click at [304, 147] on span "Approve" at bounding box center [307, 149] width 19 height 8
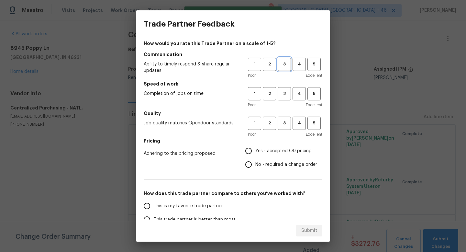
click at [288, 66] on span "3" at bounding box center [285, 64] width 12 height 7
click at [287, 96] on span "3" at bounding box center [285, 93] width 12 height 7
click at [287, 134] on div "Poor Excellent" at bounding box center [285, 134] width 75 height 6
click at [284, 125] on span "3" at bounding box center [285, 123] width 12 height 7
click at [279, 144] on label "Yes - accepted OD pricing" at bounding box center [279, 151] width 75 height 14
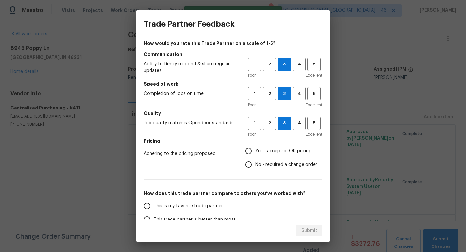
click at [256, 144] on input "Yes - accepted OD pricing" at bounding box center [249, 151] width 14 height 14
radio input "true"
click at [200, 209] on span "This is my favorite trade partner" at bounding box center [188, 206] width 69 height 7
click at [154, 209] on input "This is my favorite trade partner" at bounding box center [147, 206] width 14 height 14
click at [304, 229] on span "Submit" at bounding box center [310, 231] width 16 height 8
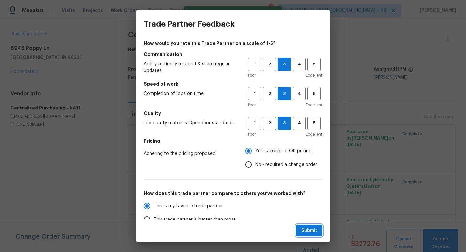
radio input "true"
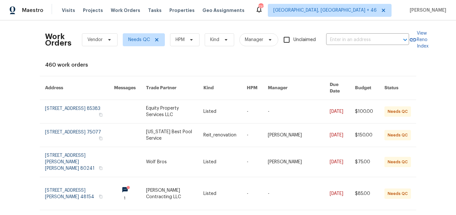
click at [111, 14] on div "Visits Projects Work Orders Tasks Properties Geo Assignments" at bounding box center [157, 10] width 190 height 13
click at [111, 12] on span "Work Orders" at bounding box center [125, 10] width 29 height 6
click at [86, 13] on span "Projects" at bounding box center [93, 10] width 20 height 6
